Goal: Check status: Check status

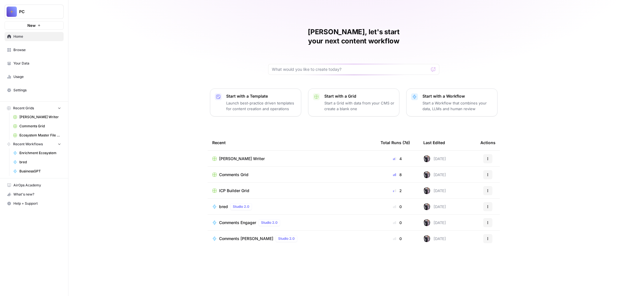
click at [37, 165] on span "bred" at bounding box center [40, 162] width 42 height 5
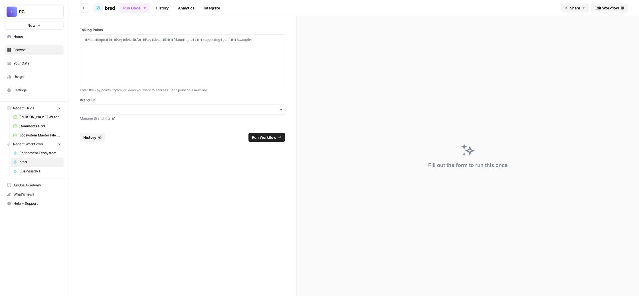
click at [172, 11] on link "History" at bounding box center [162, 7] width 20 height 9
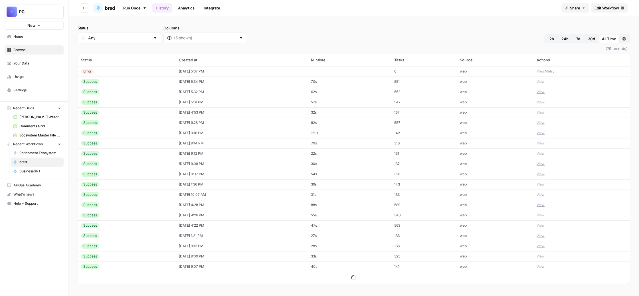
click at [247, 43] on div at bounding box center [206, 38] width 84 height 11
click at [254, 92] on span "Output" at bounding box center [271, 90] width 81 height 6
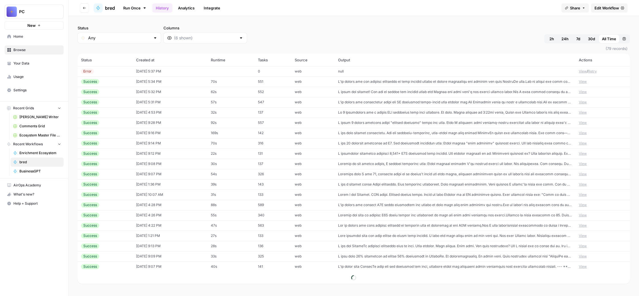
click at [406, 43] on div "Status Any Columns 2h 24h 7d 30d All Time Custom range" at bounding box center [354, 34] width 553 height 18
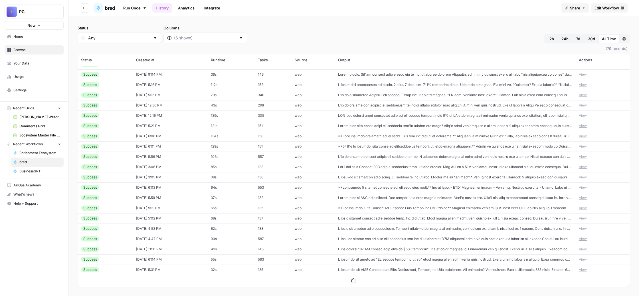
scroll to position [268, 0]
click at [584, 77] on button "View" at bounding box center [583, 74] width 8 height 5
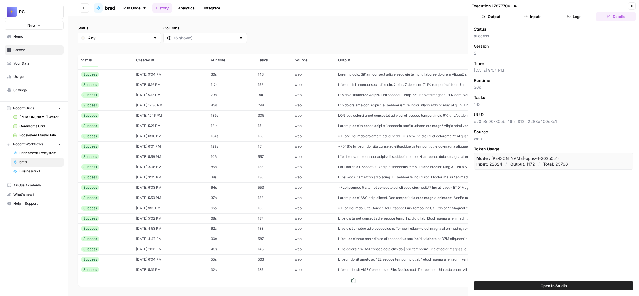
click at [499, 21] on button "Output" at bounding box center [491, 16] width 39 height 9
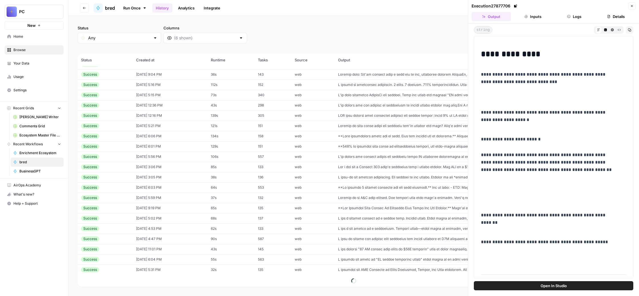
scroll to position [1247, 0]
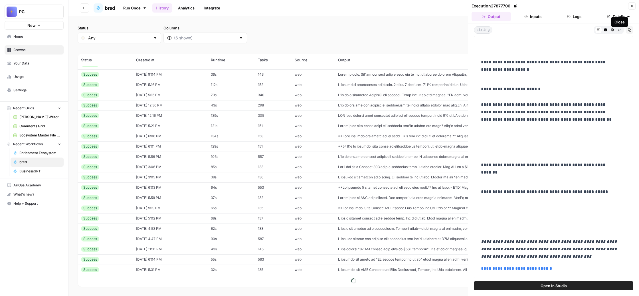
click at [630, 8] on icon "button" at bounding box center [631, 5] width 3 height 3
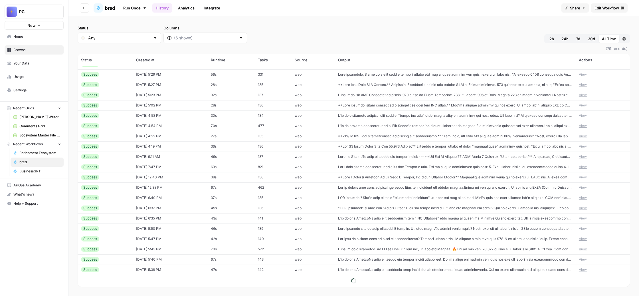
scroll to position [478, 0]
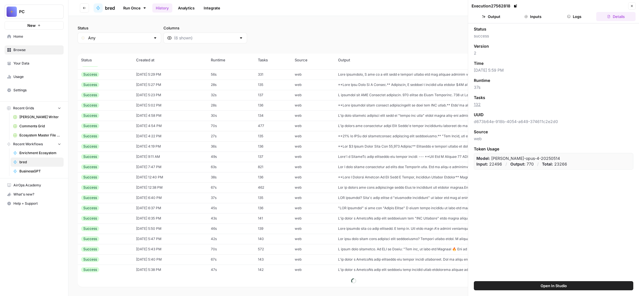
click at [489, 21] on button "Output" at bounding box center [491, 16] width 39 height 9
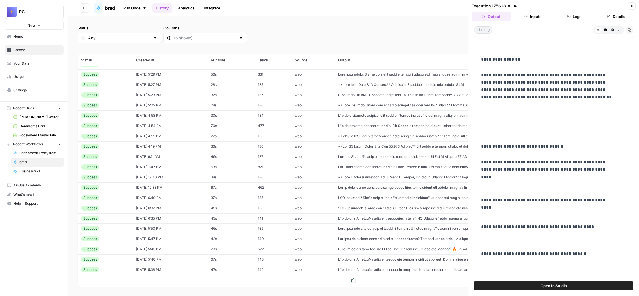
scroll to position [576, 0]
click at [627, 34] on button "Copy" at bounding box center [629, 29] width 7 height 7
